Goal: Complete application form: Complete application form

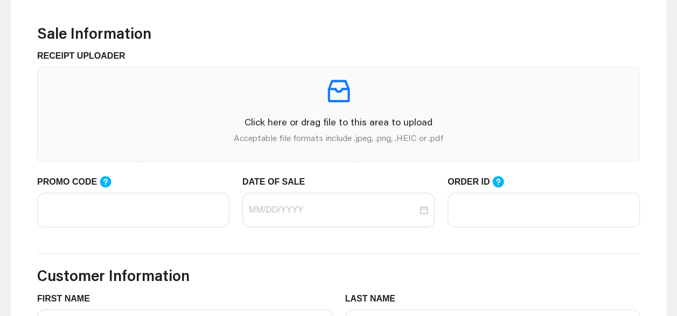
scroll to position [294, 0]
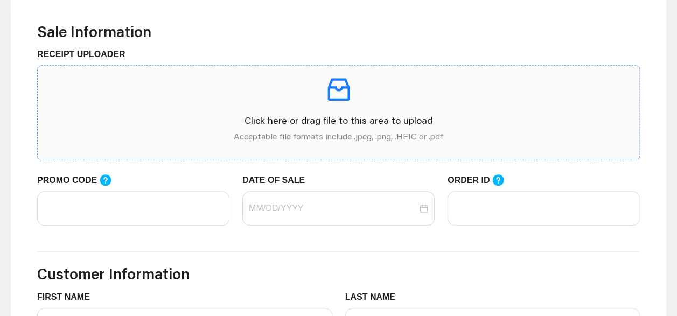
click at [263, 90] on p at bounding box center [338, 89] width 584 height 30
click at [339, 94] on icon "inbox" at bounding box center [338, 89] width 30 height 30
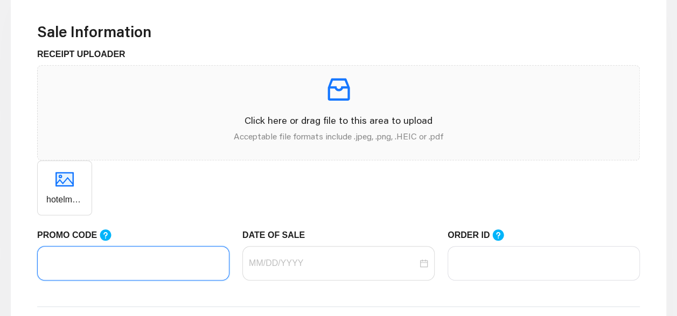
click at [105, 268] on input "PROMO CODE" at bounding box center [133, 263] width 192 height 34
type input "LIFEMART20"
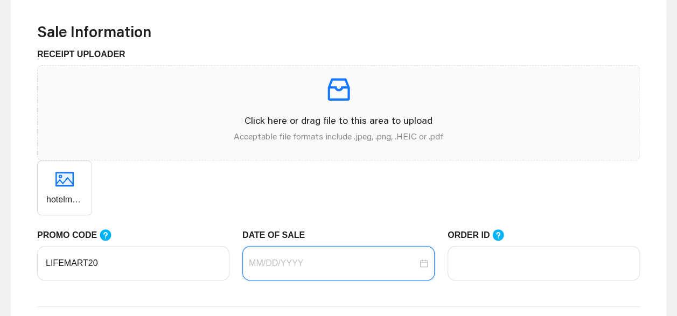
click at [382, 262] on input "DATE OF SALE" at bounding box center [333, 263] width 168 height 13
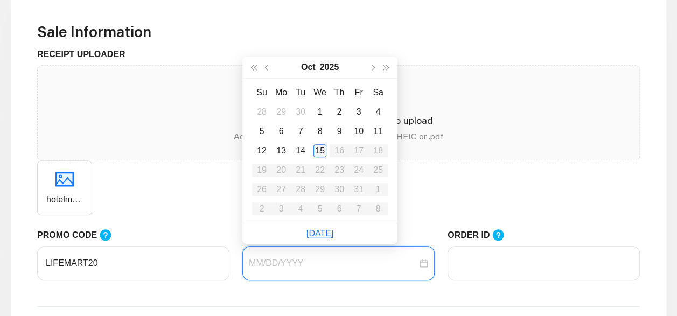
type input "[DATE]"
click at [321, 150] on div "15" at bounding box center [319, 150] width 13 height 13
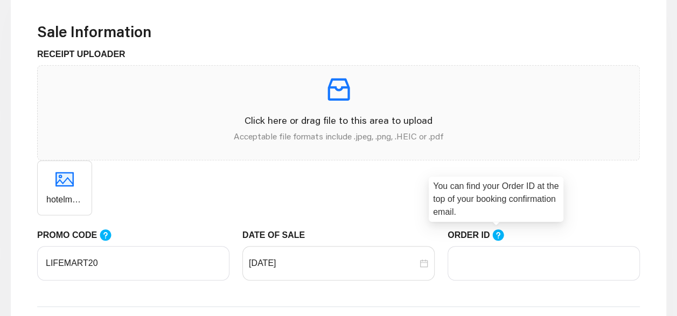
click at [494, 232] on icon at bounding box center [497, 234] width 11 height 11
click at [494, 246] on input "ORDER ID" at bounding box center [543, 263] width 192 height 34
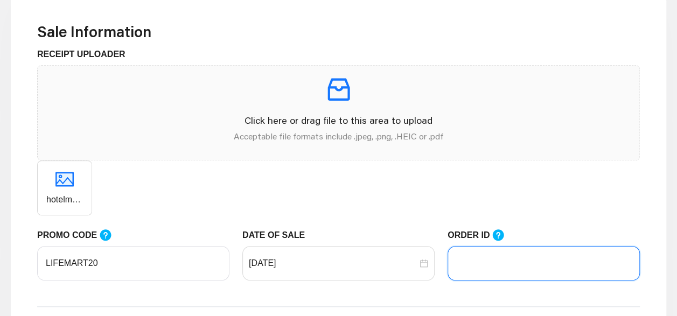
click at [464, 270] on input "ORDER ID" at bounding box center [543, 263] width 192 height 34
paste input "105229823"
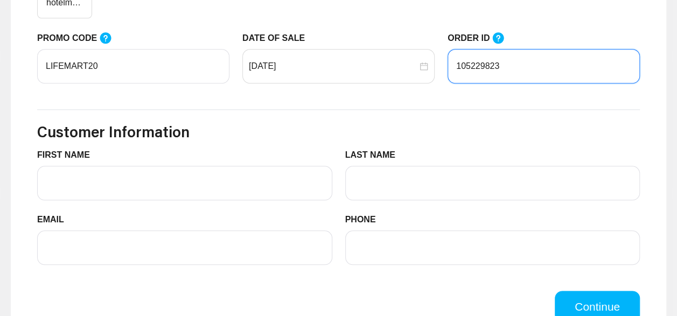
scroll to position [494, 0]
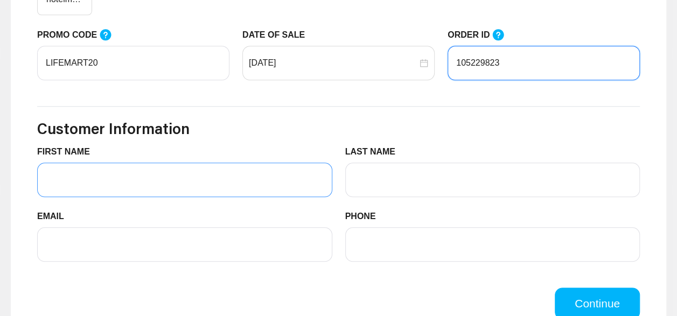
type input "105229823"
click at [256, 175] on input "FIRST NAME" at bounding box center [184, 180] width 295 height 34
type input "[PERSON_NAME]"
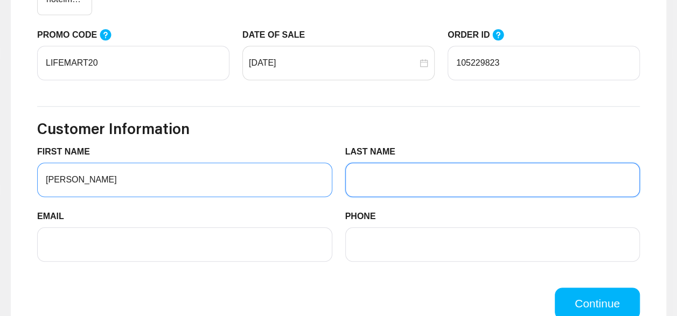
type input "Neumoyer"
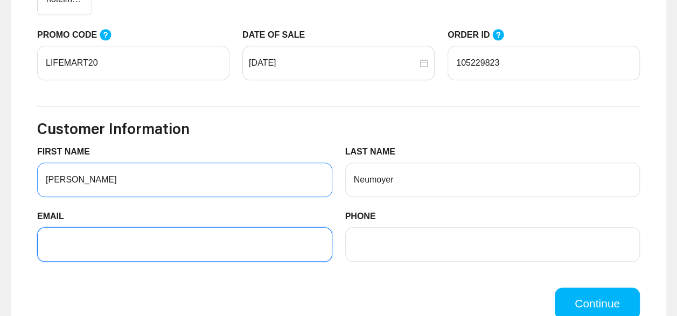
type input "[EMAIL_ADDRESS][DOMAIN_NAME]"
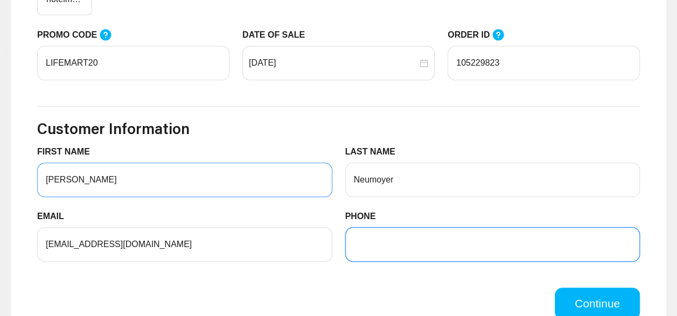
type input "4103530039"
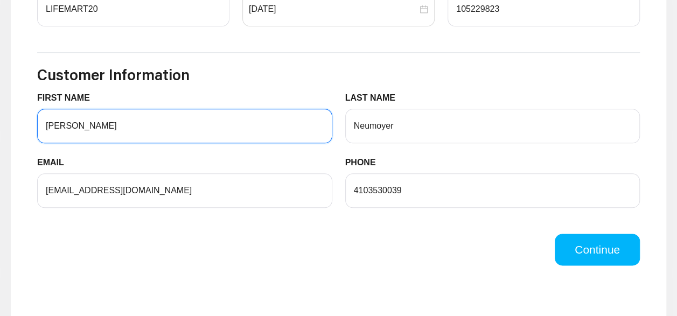
scroll to position [554, 0]
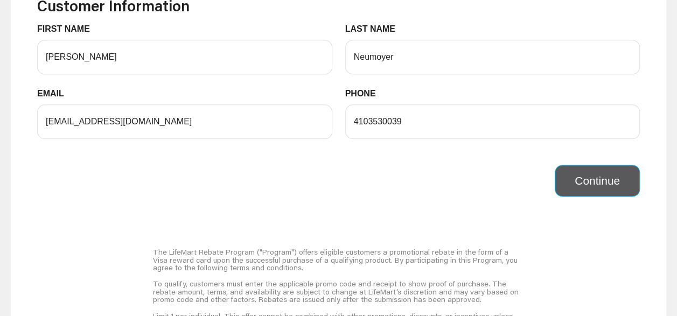
click at [609, 180] on button "Continue" at bounding box center [596, 181] width 85 height 32
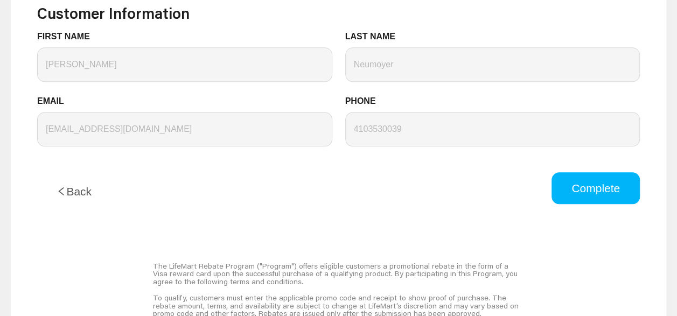
scroll to position [551, 0]
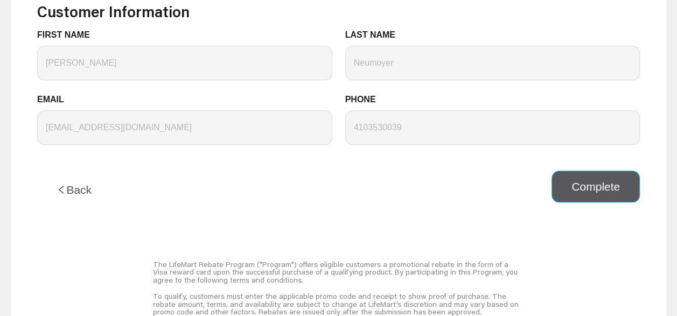
click at [614, 193] on button "Complete" at bounding box center [595, 187] width 88 height 32
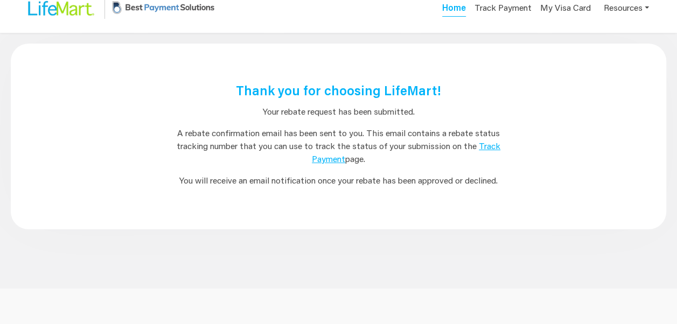
scroll to position [0, 0]
